Goal: Find specific page/section

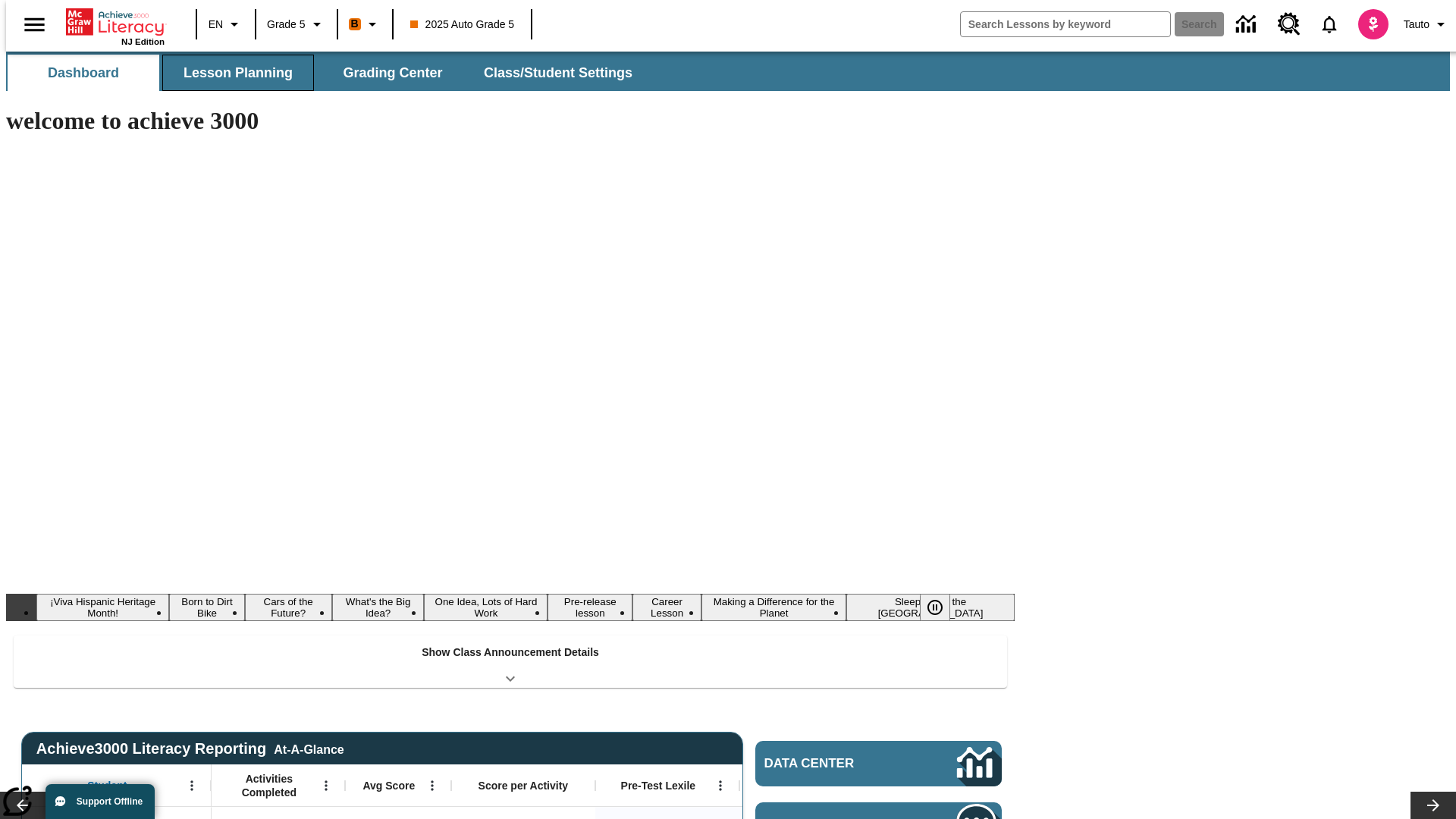
click at [232, 73] on span "Lesson Planning" at bounding box center [238, 73] width 109 height 17
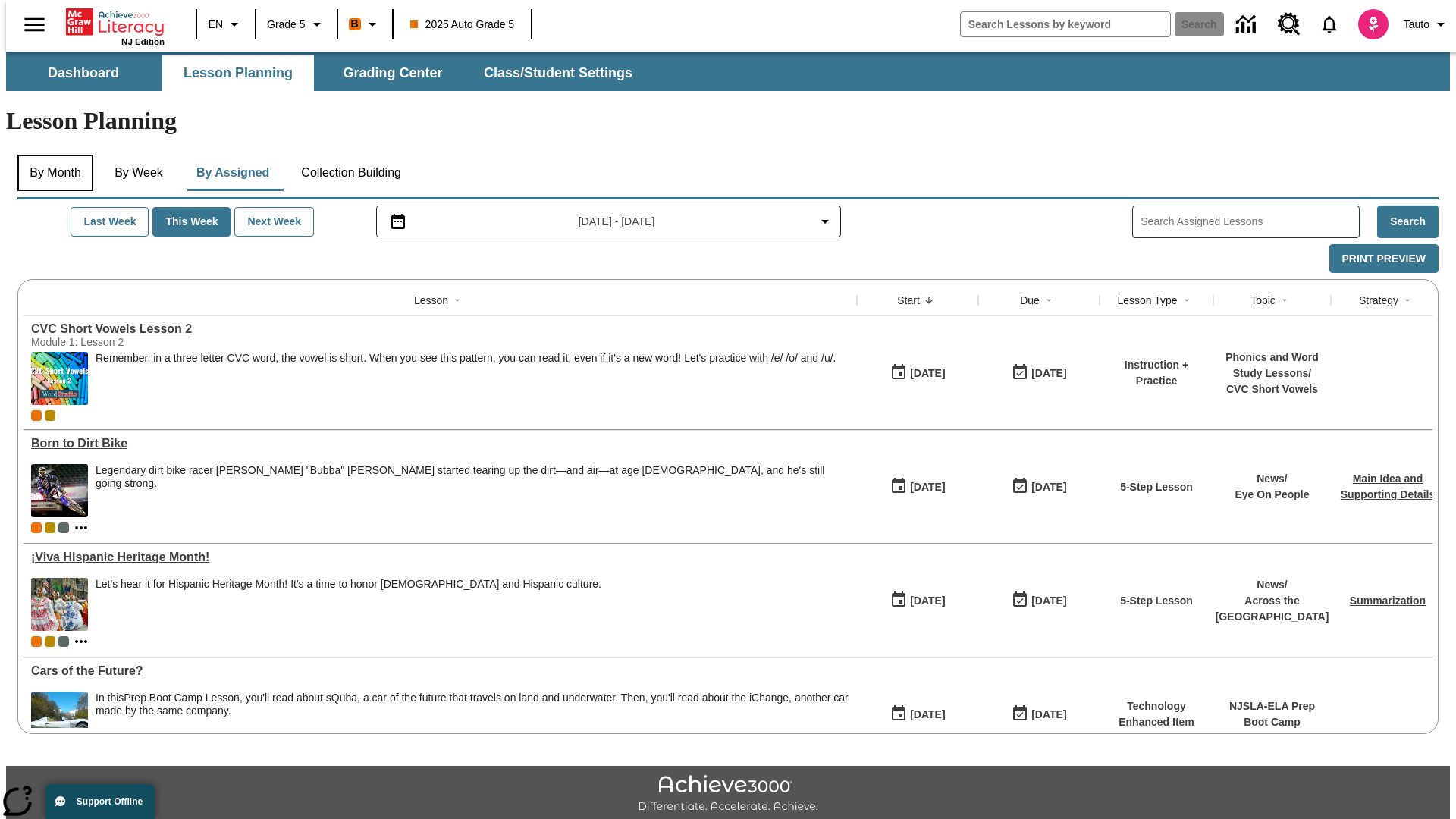
click at [51, 154] on button "By Month" at bounding box center [55, 173] width 76 height 36
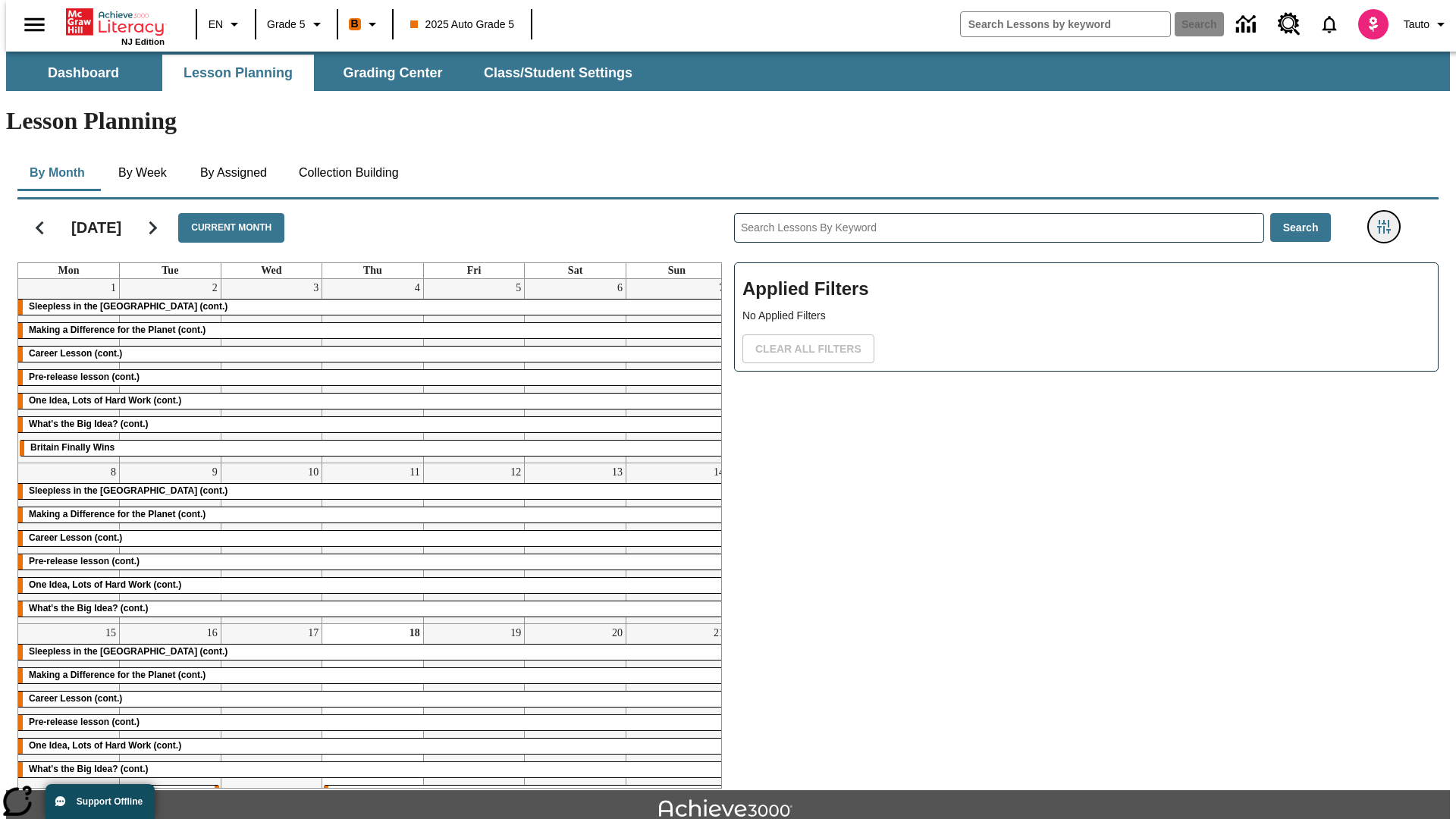
click at [1389, 220] on icon "Filters Side menu" at bounding box center [1383, 227] width 13 height 13
